Goal: Task Accomplishment & Management: Manage account settings

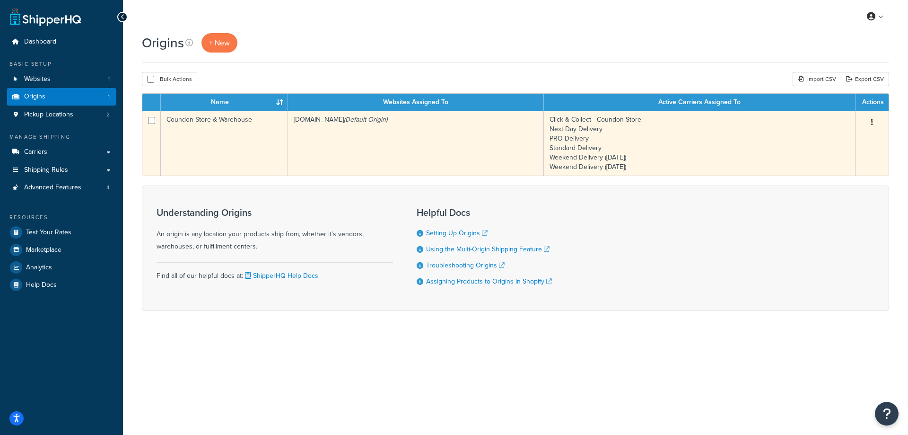
click at [873, 121] on button "button" at bounding box center [872, 122] width 13 height 15
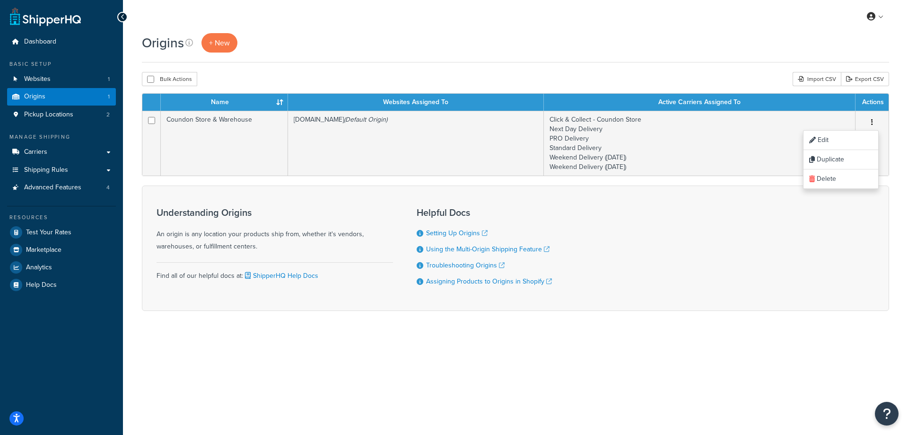
click at [709, 64] on div "Origins + New Bulk Actions Duplicate [GEOGRAPHIC_DATA] Import CSV Export CSV Co…" at bounding box center [515, 188] width 785 height 311
click at [526, 67] on div "Origins + New Bulk Actions Duplicate [GEOGRAPHIC_DATA] Import CSV Export CSV Co…" at bounding box center [515, 188] width 785 height 311
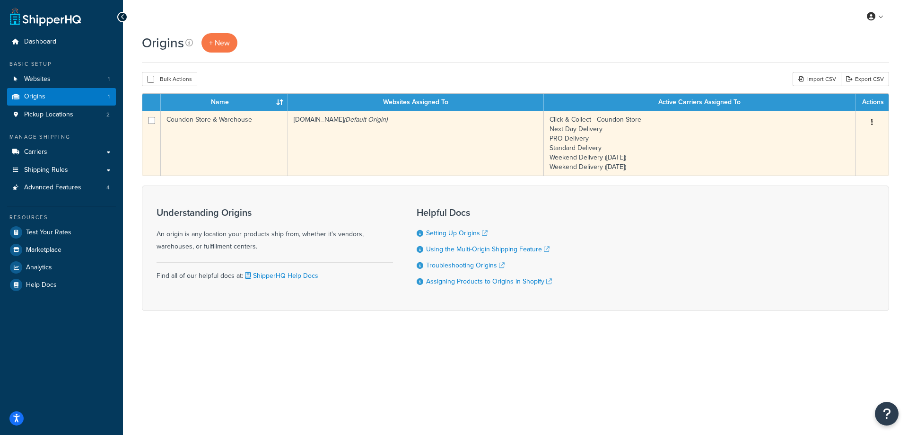
click at [870, 117] on button "button" at bounding box center [872, 122] width 13 height 15
click at [832, 142] on link "Edit" at bounding box center [841, 140] width 75 height 19
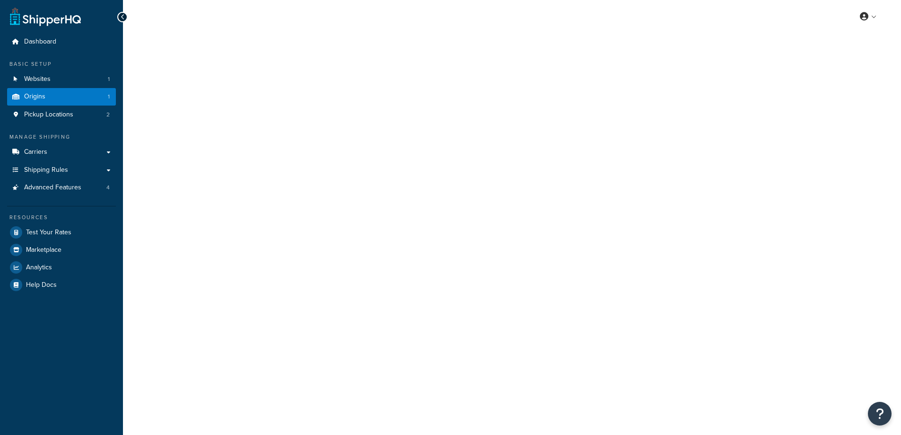
select select "1226"
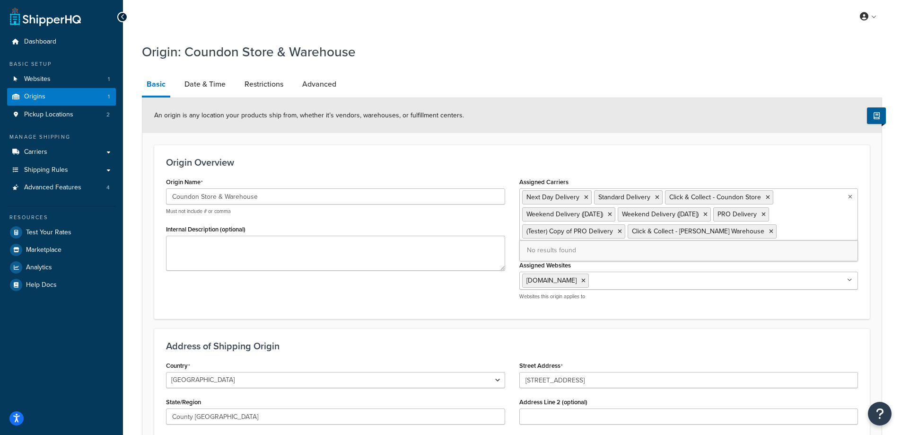
click at [764, 232] on ul "Next Day Delivery Standard Delivery Click & Collect - Coundon Store Weekend Del…" at bounding box center [688, 214] width 339 height 52
click at [602, 106] on div "An origin is any location your products ship from, whether it’s vendors, wareho…" at bounding box center [511, 115] width 739 height 35
click at [338, 84] on link "Advanced" at bounding box center [320, 84] width 44 height 23
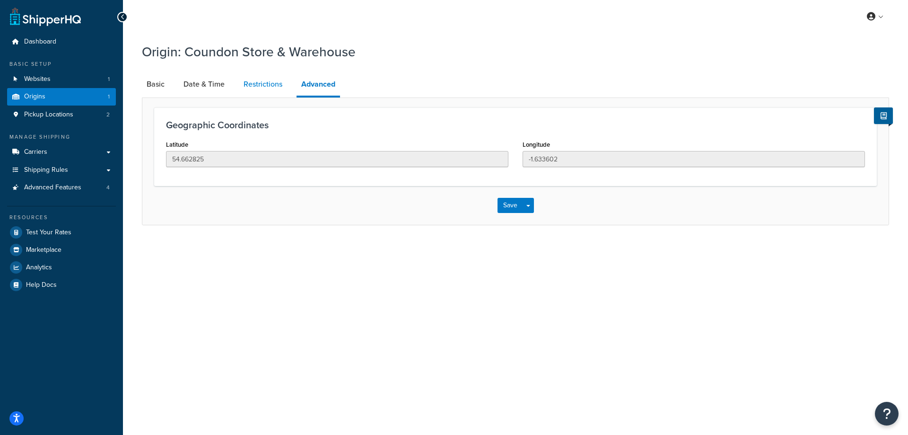
click at [246, 88] on link "Restrictions" at bounding box center [263, 84] width 48 height 23
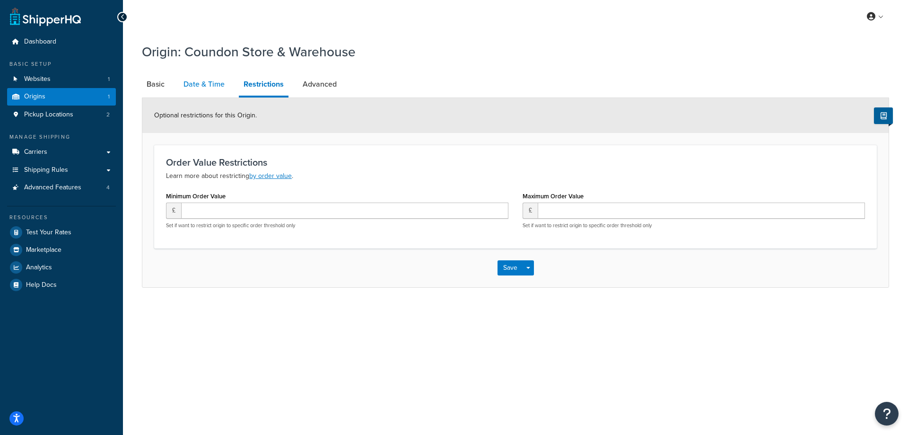
click at [190, 88] on link "Date & Time" at bounding box center [204, 84] width 51 height 23
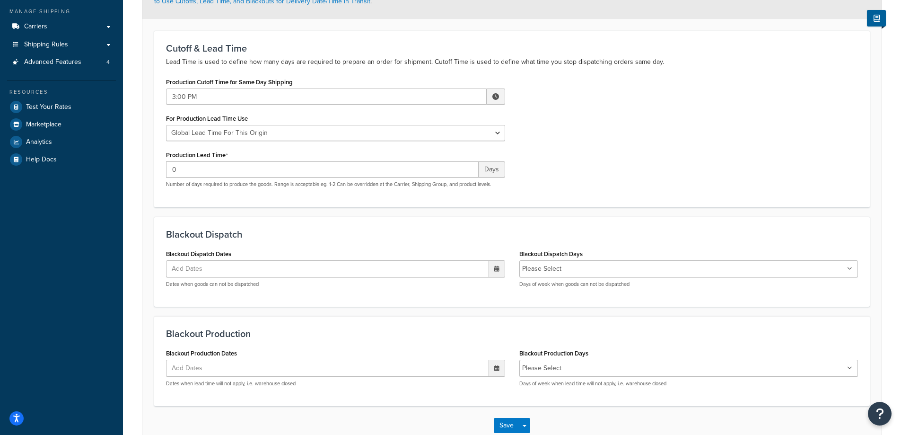
scroll to position [41, 0]
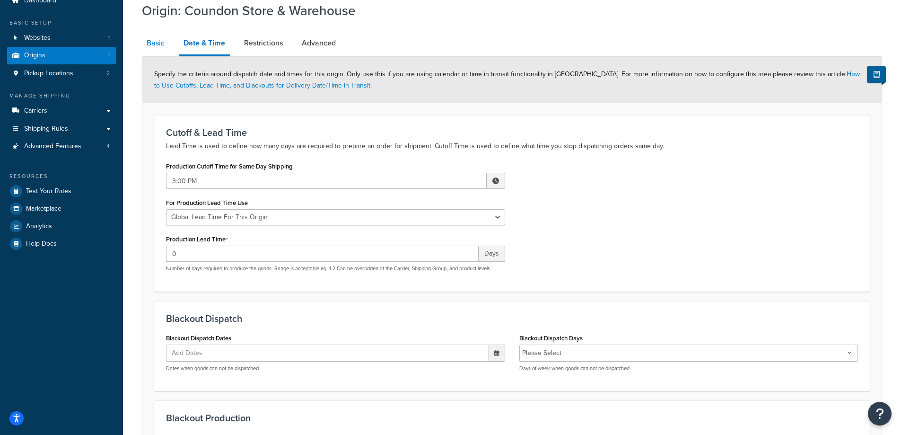
click at [160, 44] on link "Basic" at bounding box center [155, 43] width 27 height 23
select select "1226"
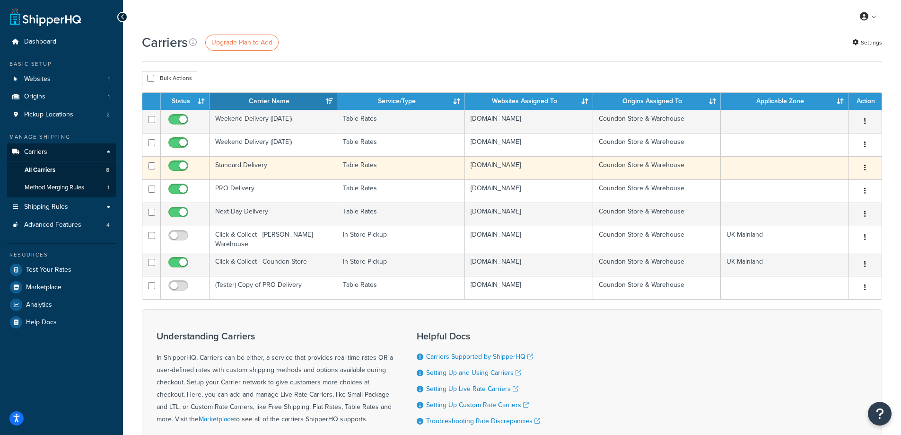
click at [861, 167] on button "button" at bounding box center [865, 167] width 13 height 15
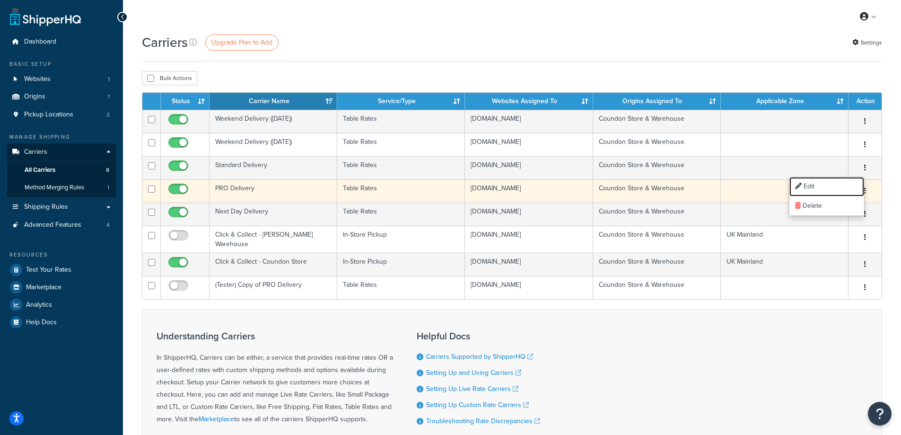
click at [836, 182] on link "Edit" at bounding box center [826, 186] width 75 height 19
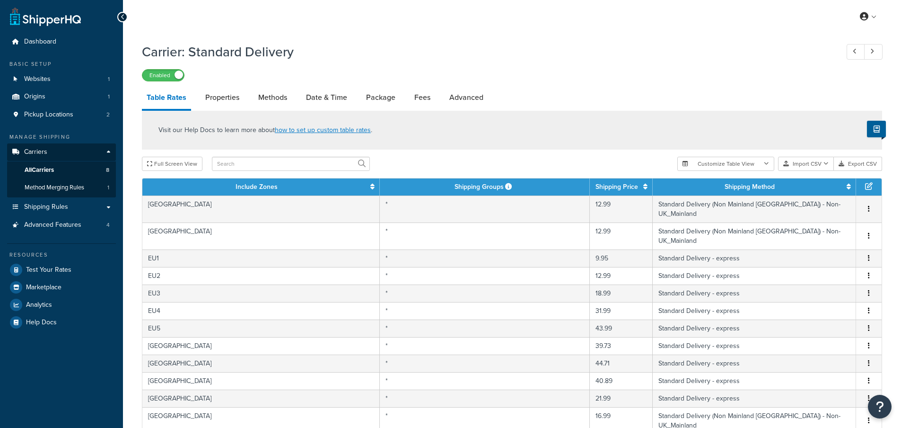
select select "25"
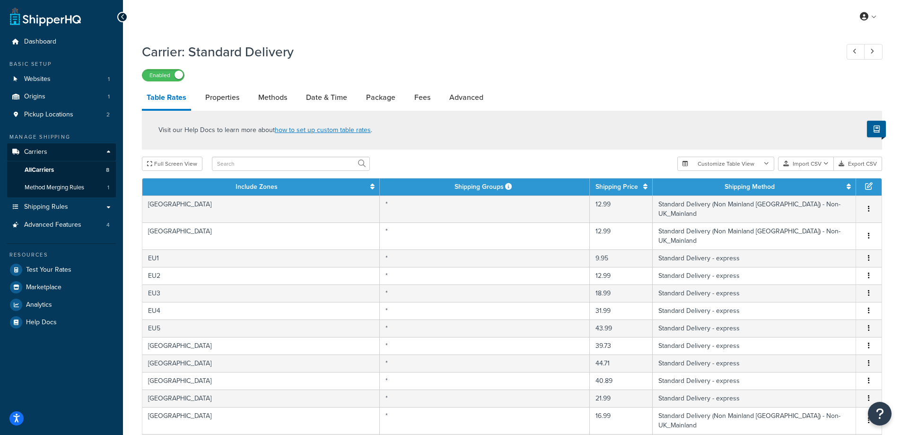
click at [576, 75] on div "Enabled" at bounding box center [512, 74] width 740 height 13
